Goal: Information Seeking & Learning: Learn about a topic

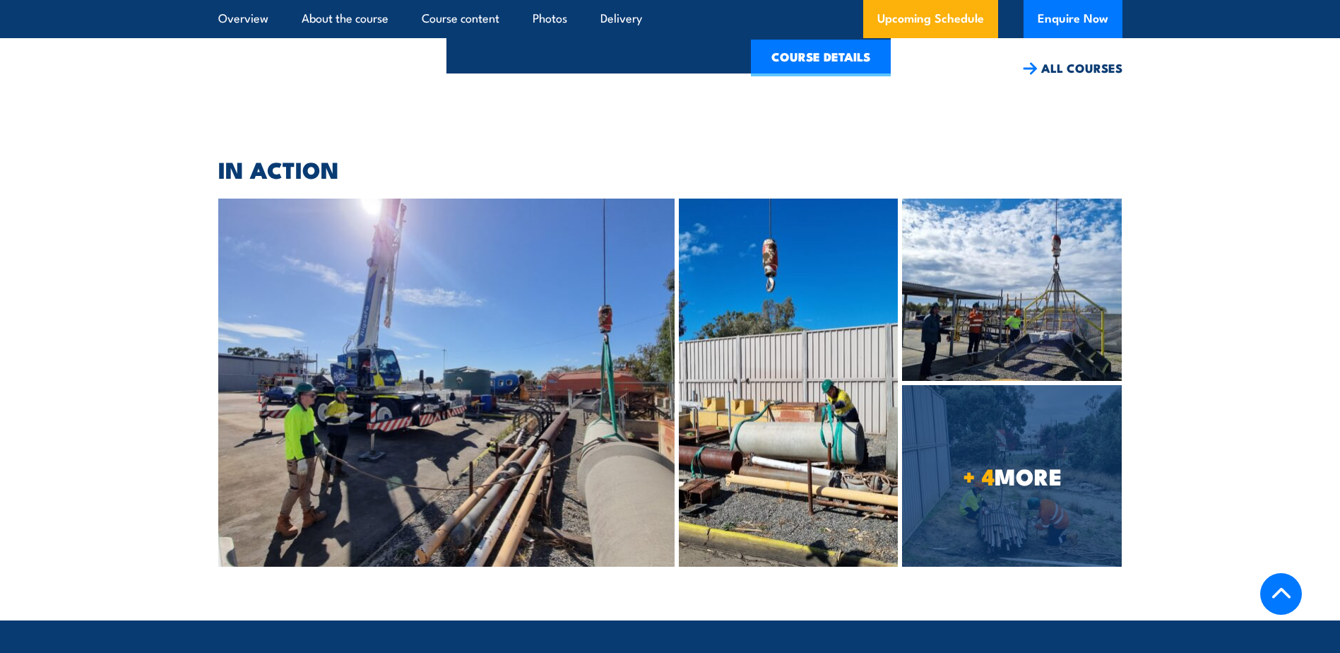
scroll to position [2967, 0]
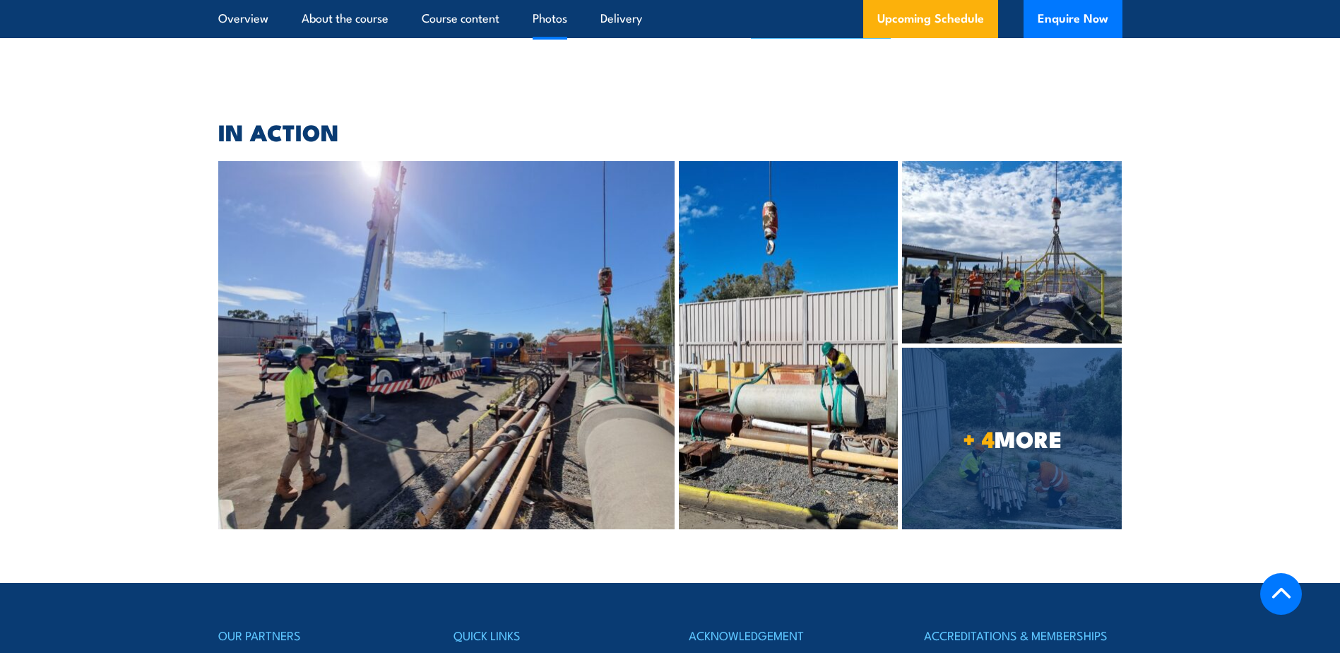
click at [978, 233] on img at bounding box center [1012, 252] width 220 height 182
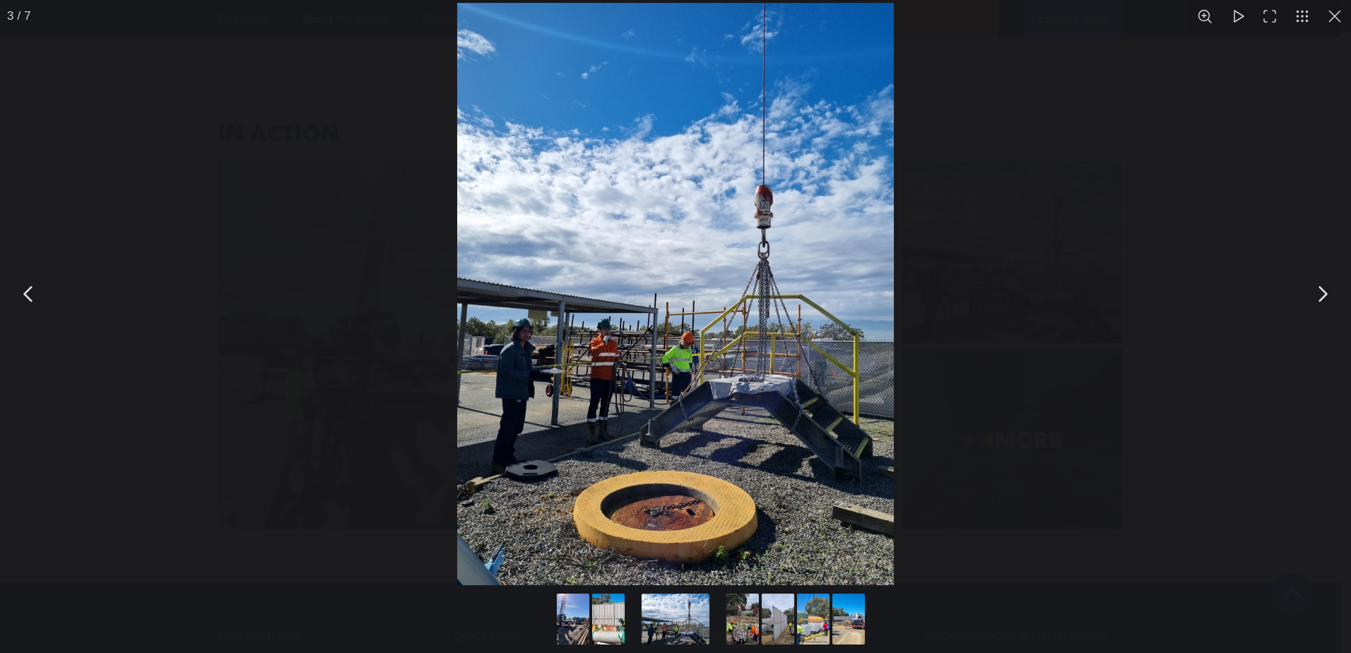
click at [607, 613] on button "Go to slide #2" at bounding box center [608, 618] width 68 height 51
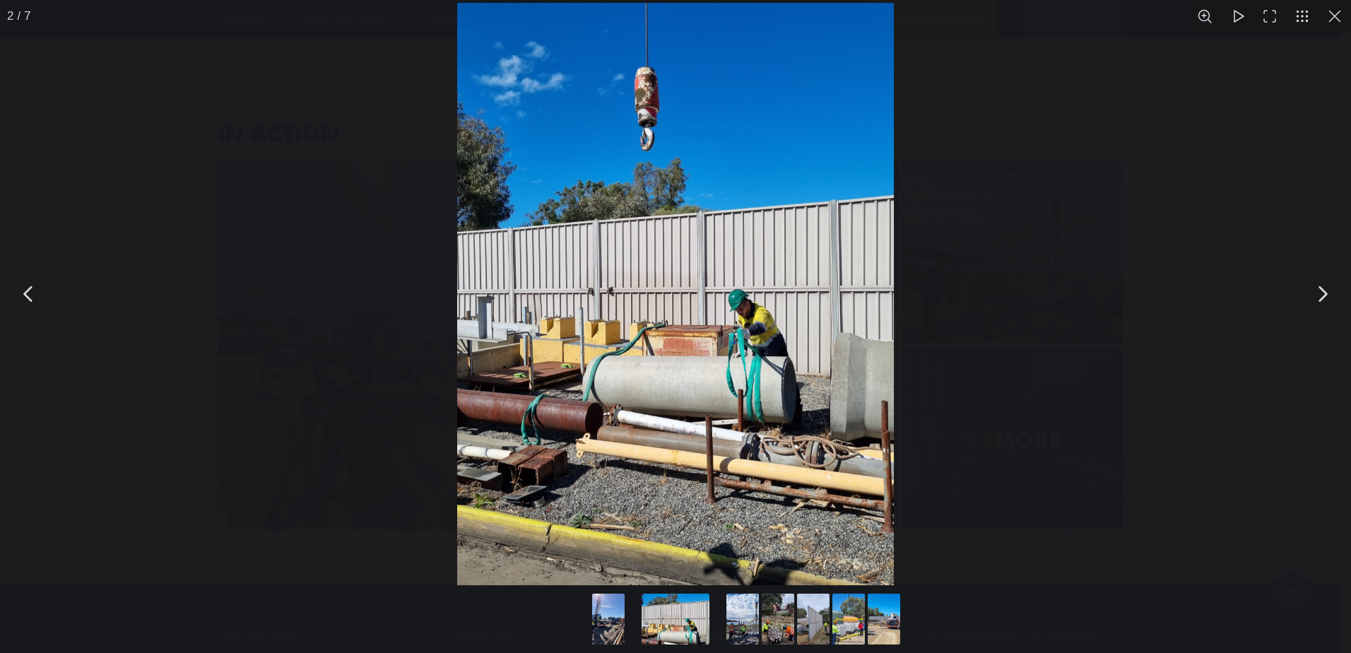
click at [844, 625] on button "Go to slide #6" at bounding box center [849, 618] width 68 height 51
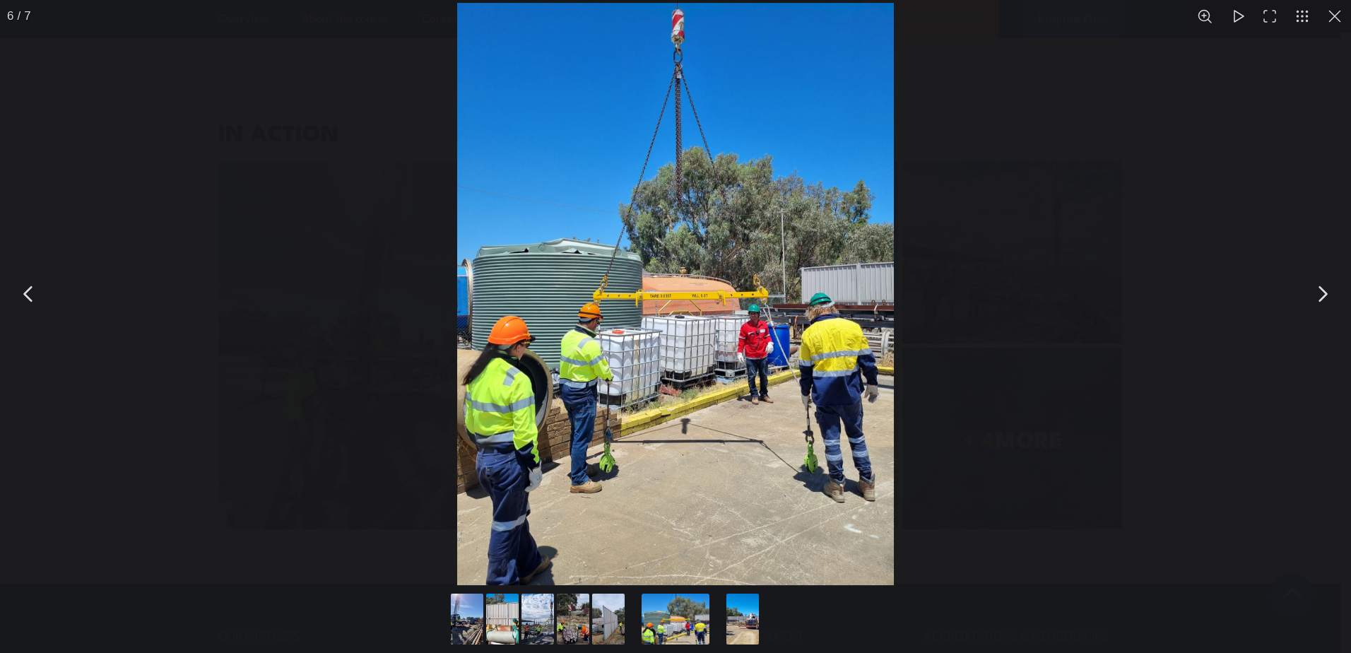
click at [468, 605] on button "Go to slide #1" at bounding box center [467, 618] width 68 height 51
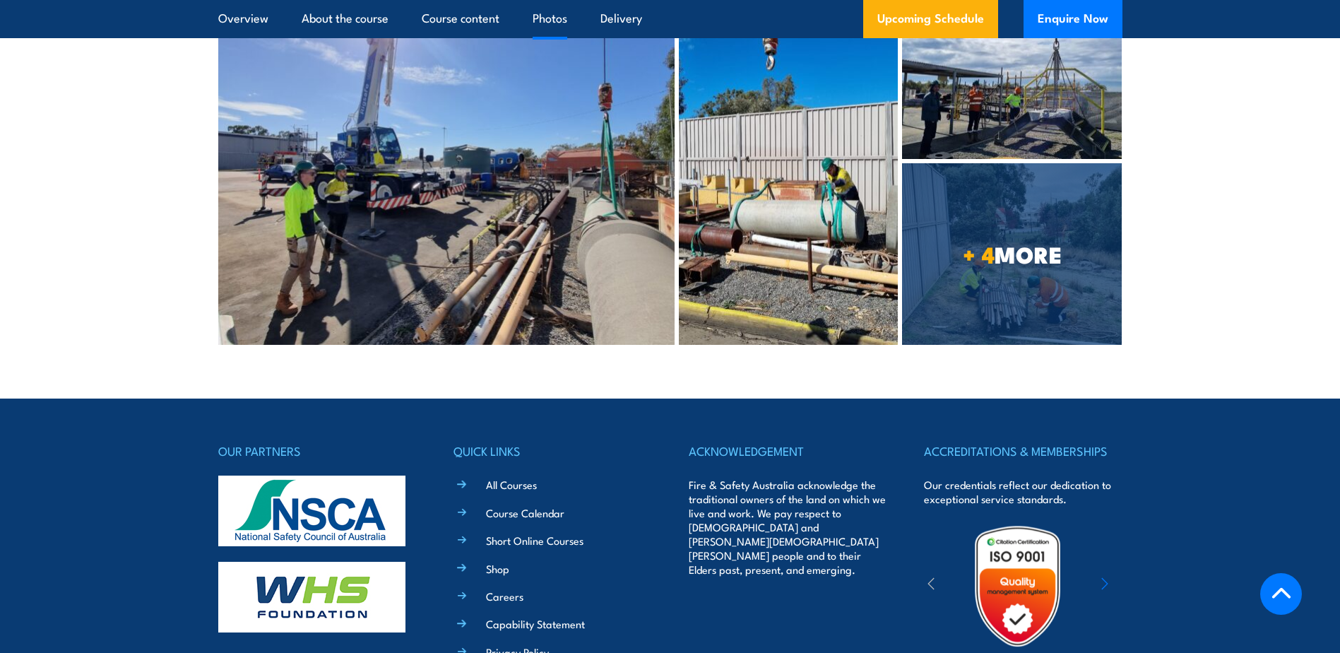
scroll to position [2929, 0]
